Goal: Information Seeking & Learning: Learn about a topic

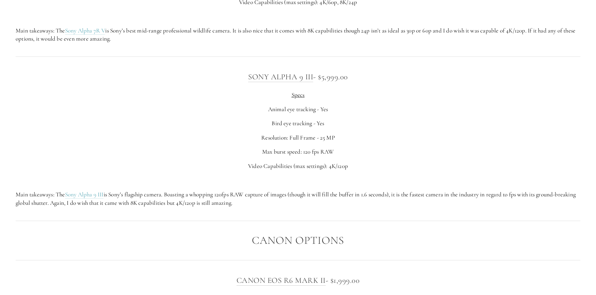
scroll to position [2001, 0]
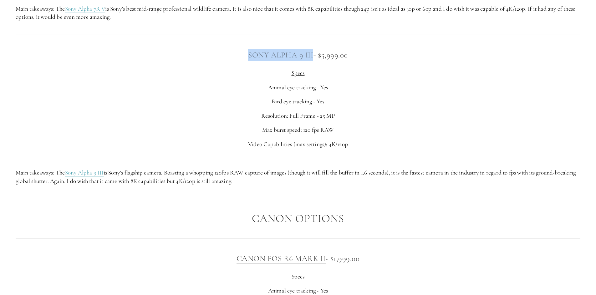
drag, startPoint x: 243, startPoint y: 56, endPoint x: 312, endPoint y: 55, distance: 69.1
click at [312, 55] on h3 "Sony Alpha 9 III - $5,999.00" at bounding box center [298, 55] width 564 height 13
copy link "Sony Alpha 9 III"
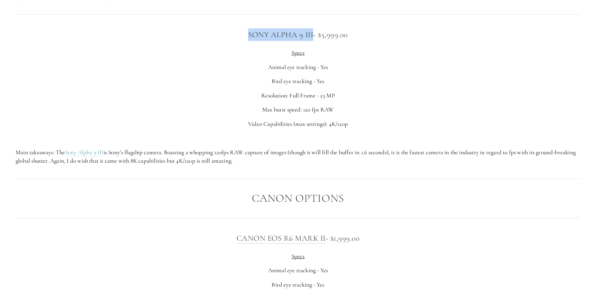
scroll to position [2032, 0]
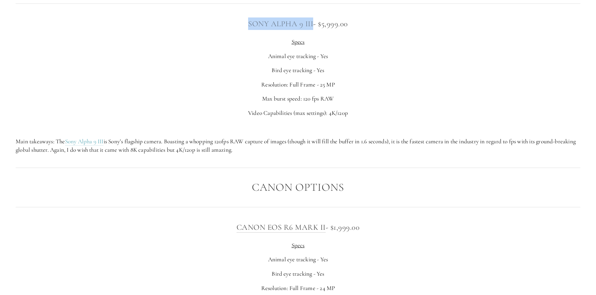
copy link "Sony Alpha 9 III"
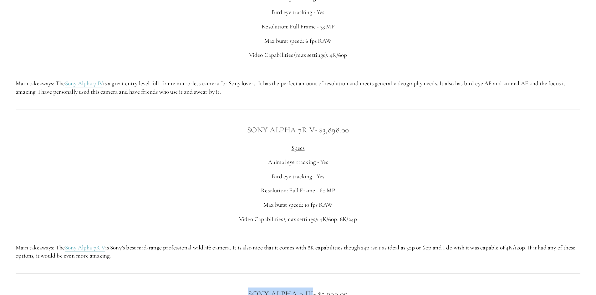
scroll to position [1751, 0]
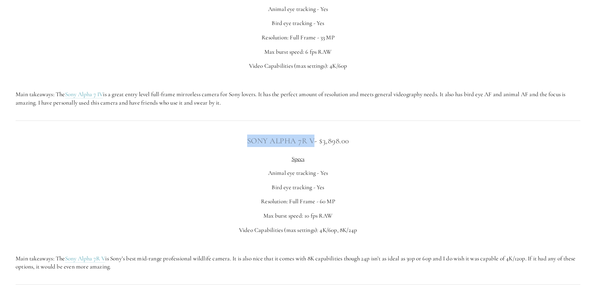
drag, startPoint x: 239, startPoint y: 143, endPoint x: 312, endPoint y: 144, distance: 73.5
click at [312, 144] on h3 "Sony Alpha 7R V - $3,898.00" at bounding box center [298, 141] width 564 height 13
copy link "Sony Alpha 7R V"
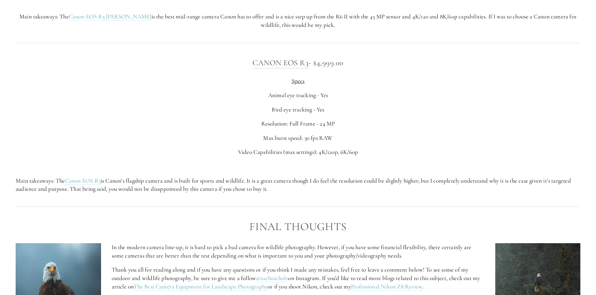
scroll to position [2532, 0]
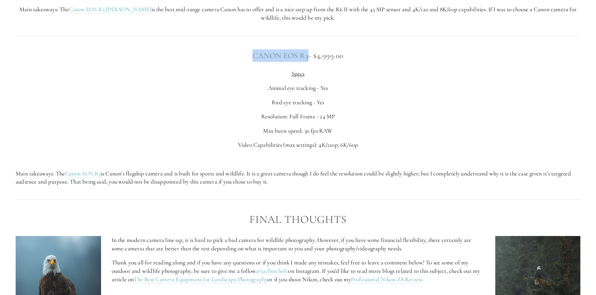
drag, startPoint x: 243, startPoint y: 58, endPoint x: 307, endPoint y: 58, distance: 64.4
click at [307, 58] on h3 "Canon EOS R3 - $4,999.00" at bounding box center [298, 55] width 564 height 13
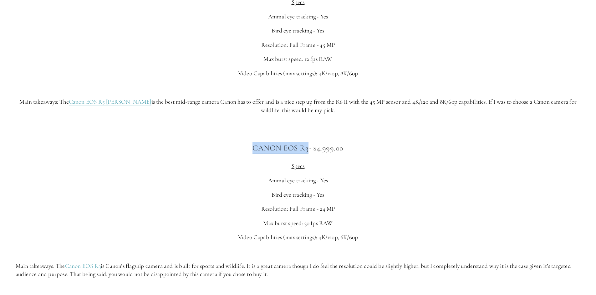
scroll to position [2438, 0]
click at [93, 270] on link "Canon EOS R3" at bounding box center [83, 268] width 36 height 8
copy link "Canon EOS R3"
